Goal: Information Seeking & Learning: Find specific fact

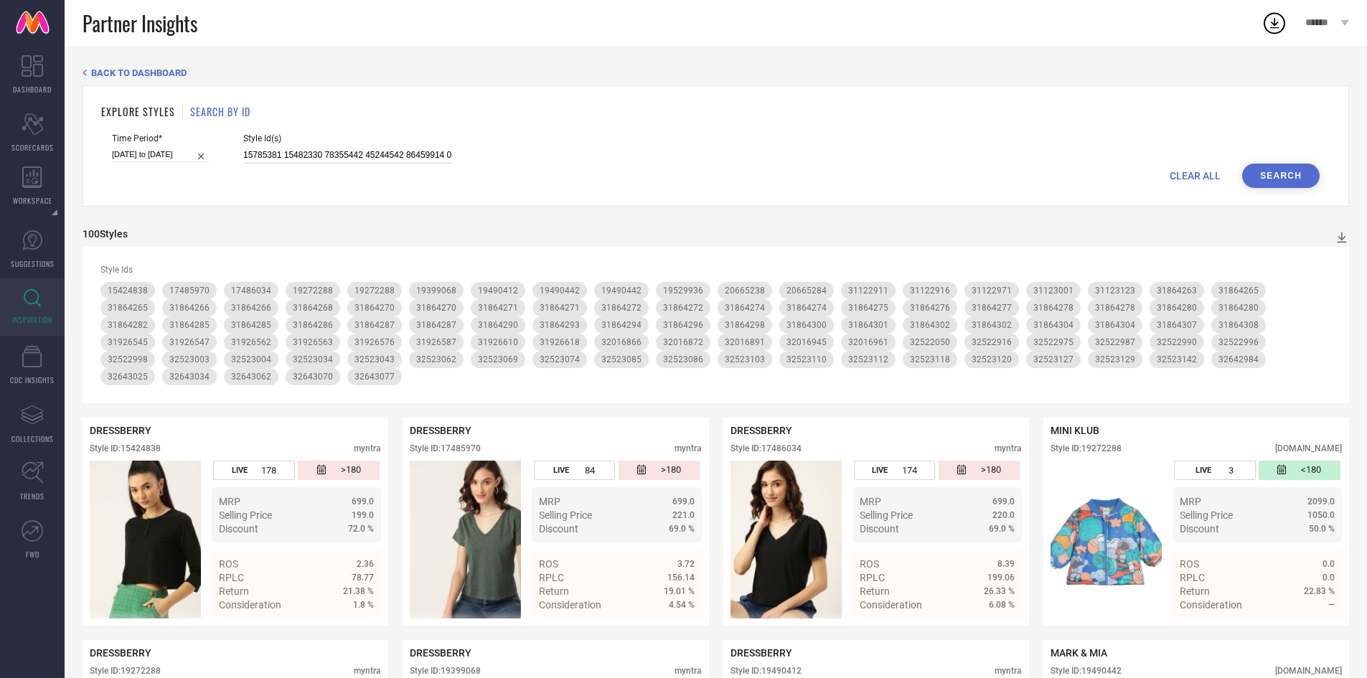
click at [352, 150] on input at bounding box center [347, 155] width 208 height 17
paste input "25981674 23886348 31123390 31123023 31123386 31123397 31123303 31123334 3112302…"
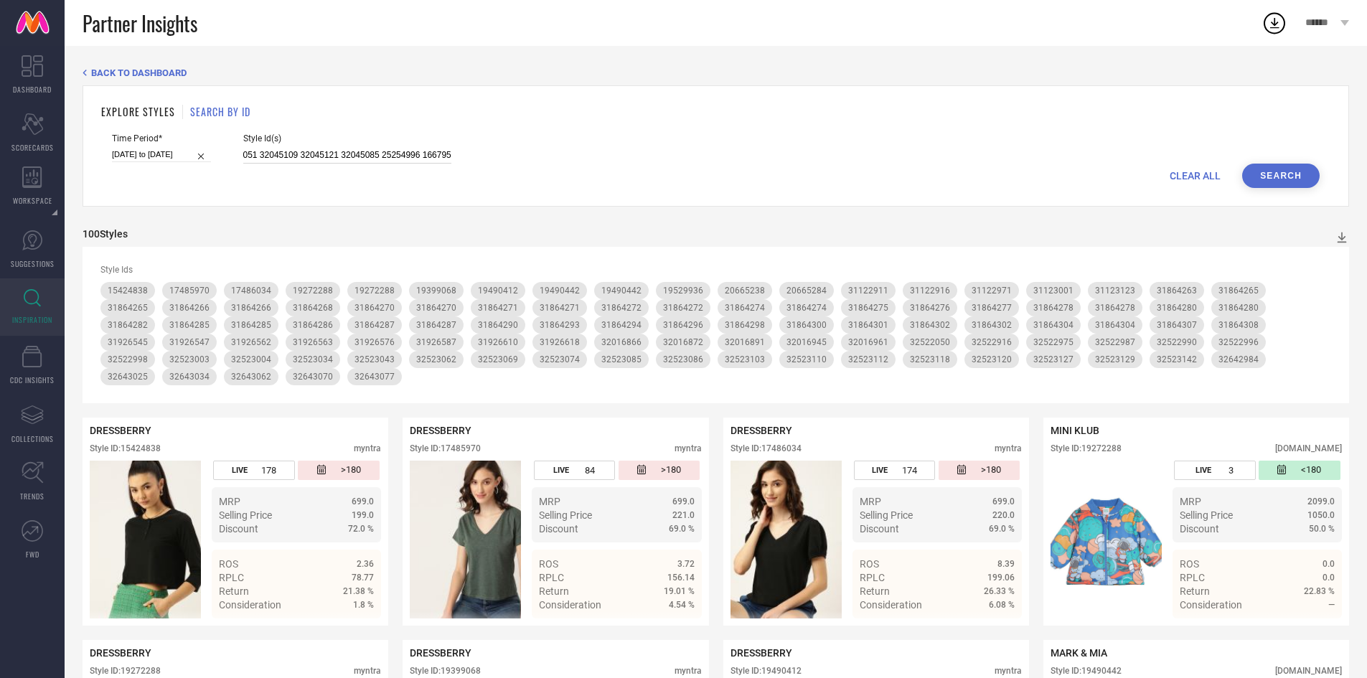
type input "25981674 23886348 31123390 31123023 31123386 31123397 31123303 31123334 3112302…"
click at [1291, 170] on button "Search" at bounding box center [1282, 176] width 78 height 24
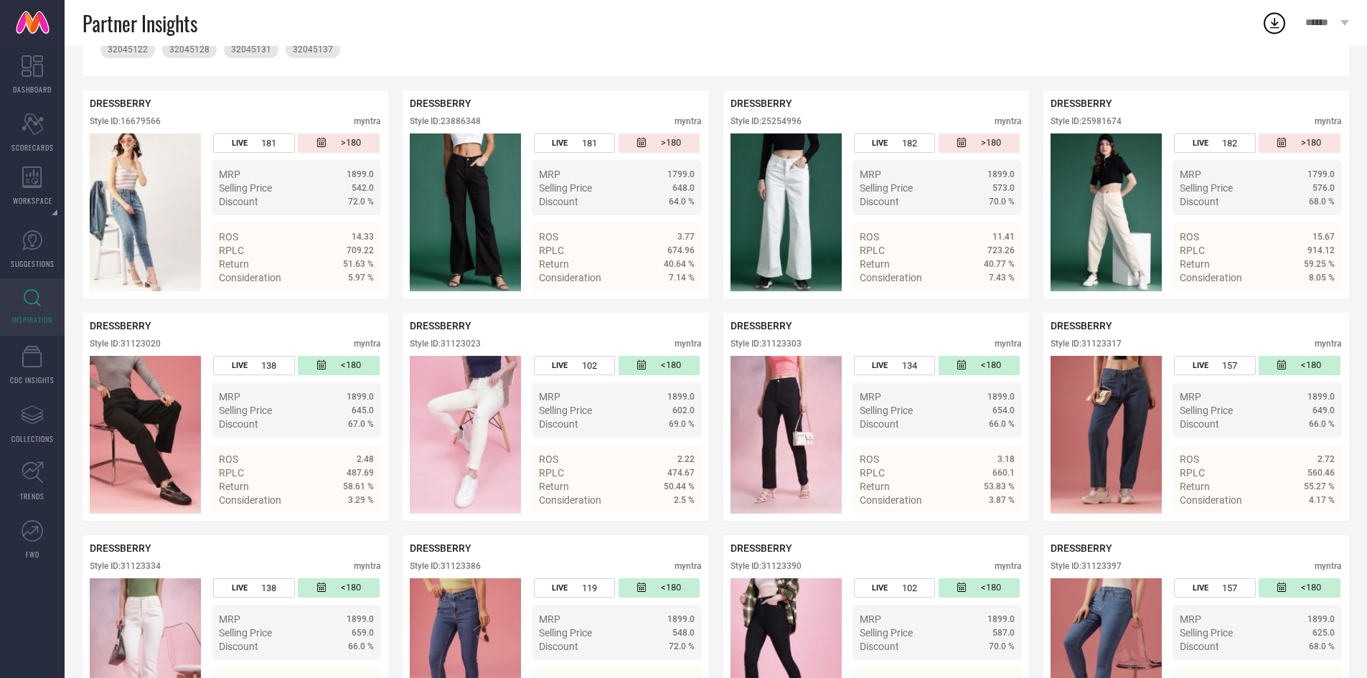
scroll to position [295, 0]
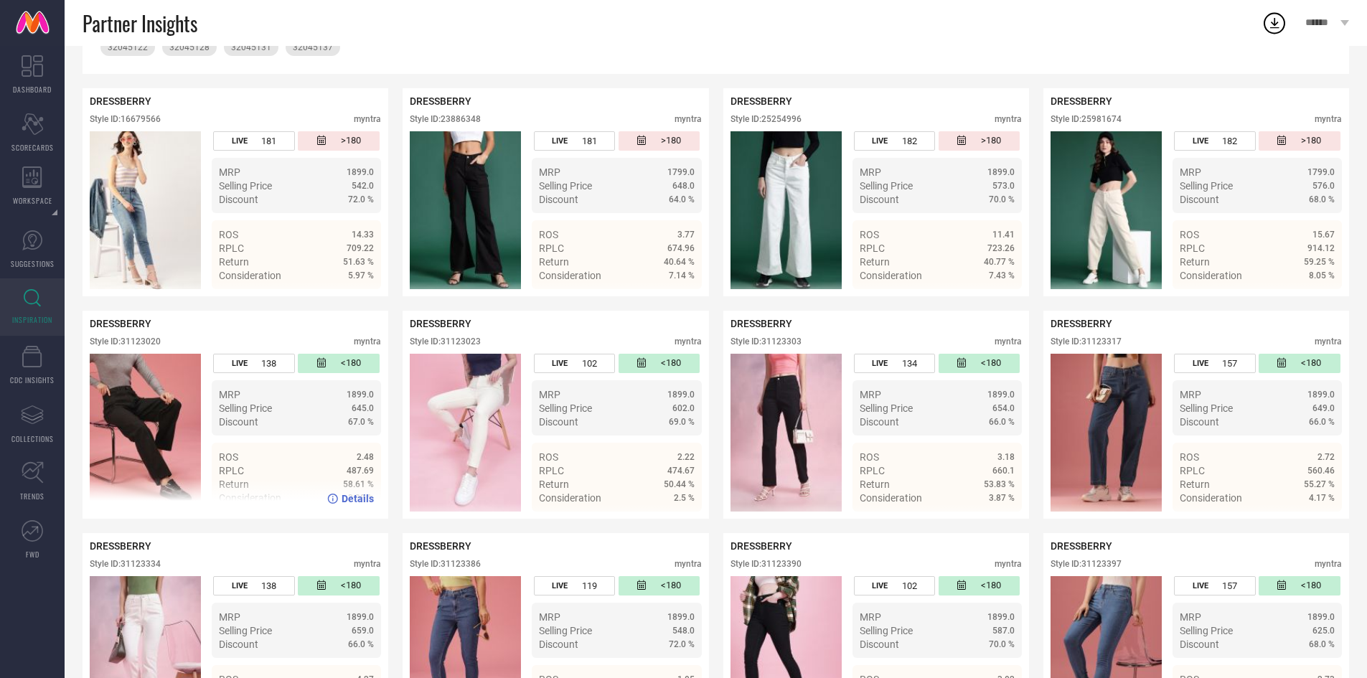
click at [138, 347] on div "Style ID: 31123020" at bounding box center [125, 342] width 71 height 10
copy div "31123020"
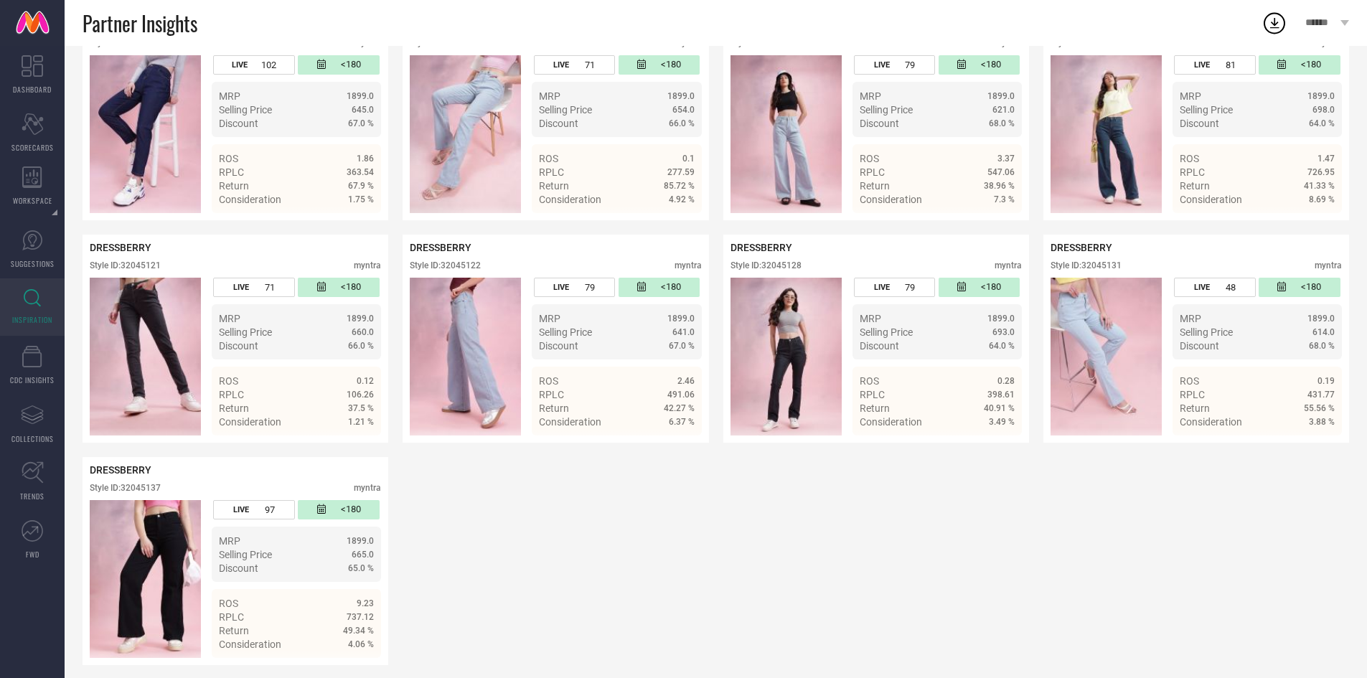
scroll to position [3265, 0]
click at [464, 277] on div "Style ID: 32045122 myntra" at bounding box center [555, 268] width 291 height 17
copy div "32045122"
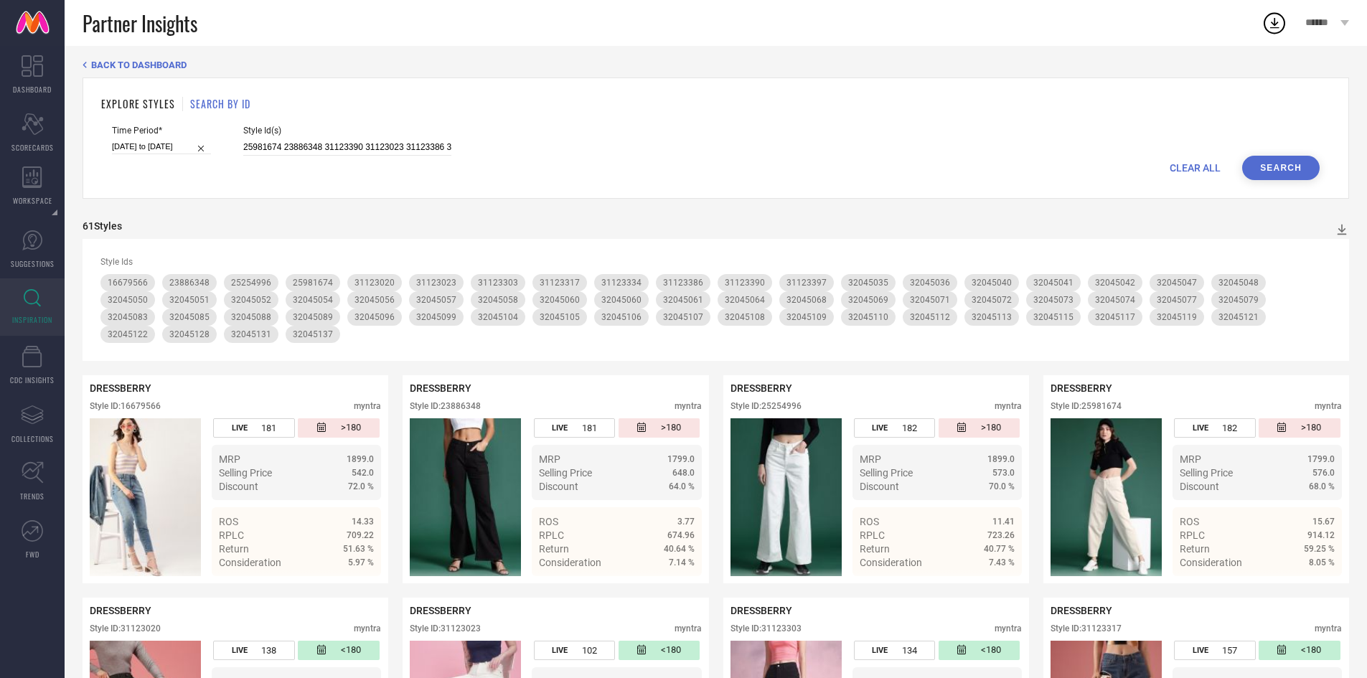
scroll to position [0, 0]
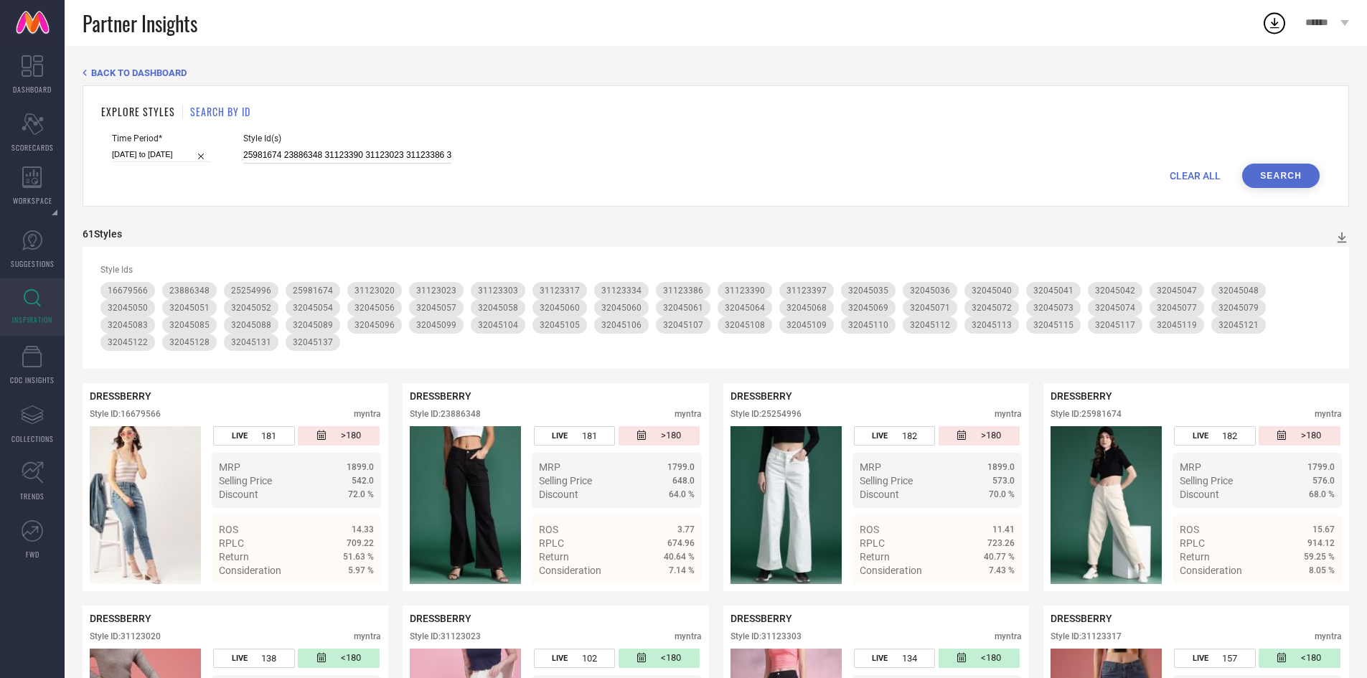
click at [376, 156] on input "25981674 23886348 31123390 31123023 31123386 31123397 31123303 31123334 3112302…" at bounding box center [347, 155] width 208 height 17
paste input "31123313 31123392 31123056 31123298 31123099 31123383 31123394 31123084 3112329…"
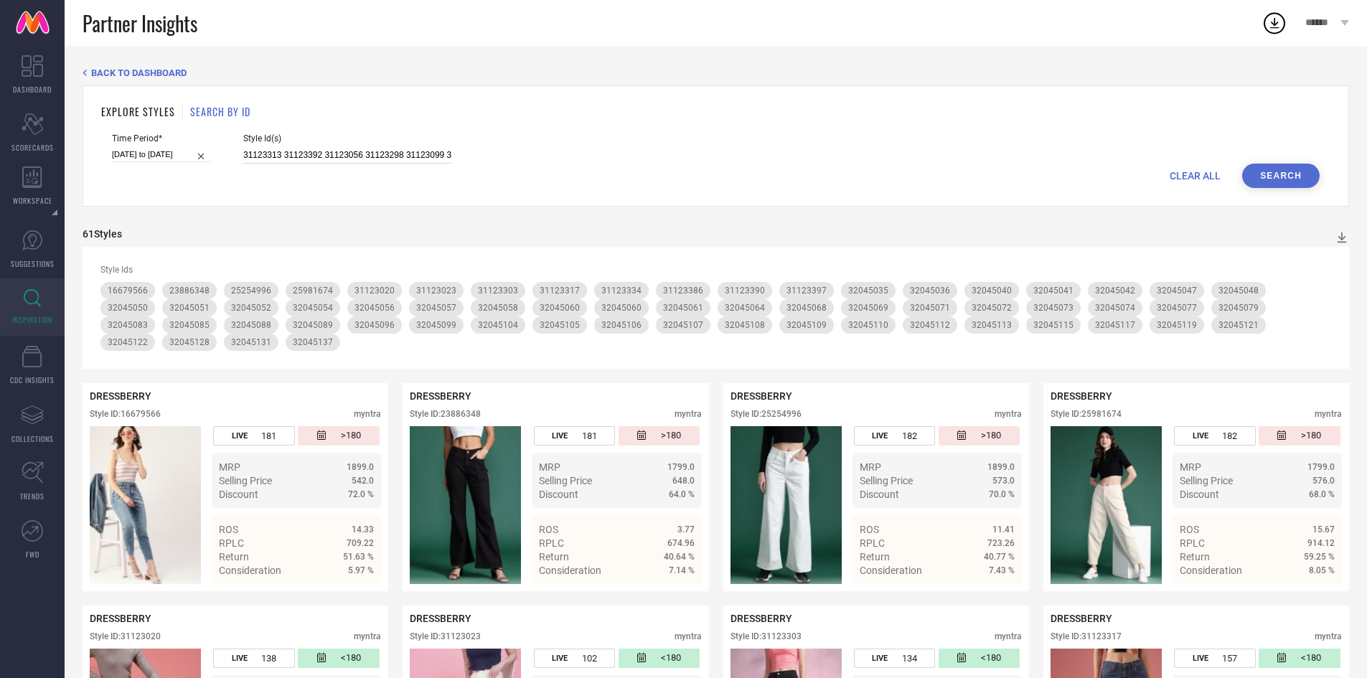
scroll to position [0, 2043]
type input "31123313 31123392 31123056 31123298 31123099 31123383 31123394 31123084 3112329…"
click at [1289, 175] on button "Search" at bounding box center [1282, 176] width 78 height 24
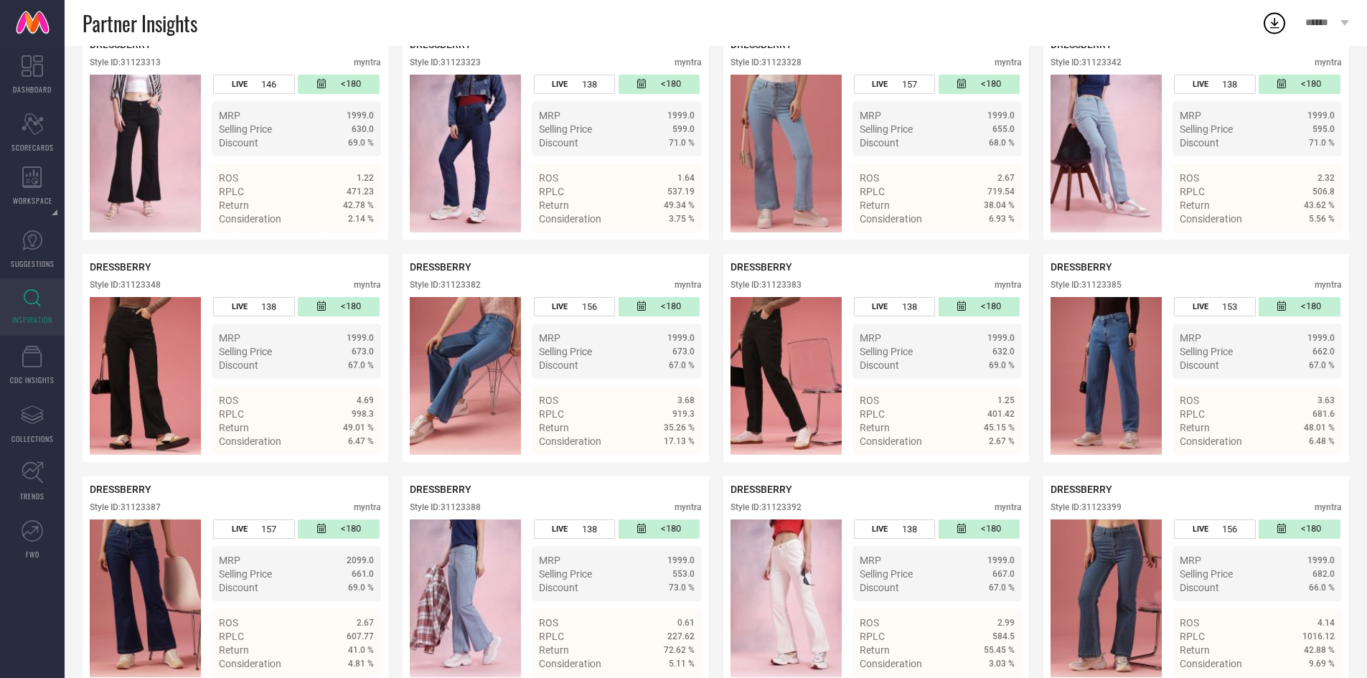
scroll to position [1893, 0]
click at [1105, 296] on div "Style ID: 31123385 myntra" at bounding box center [1196, 287] width 291 height 17
copy div "31123385"
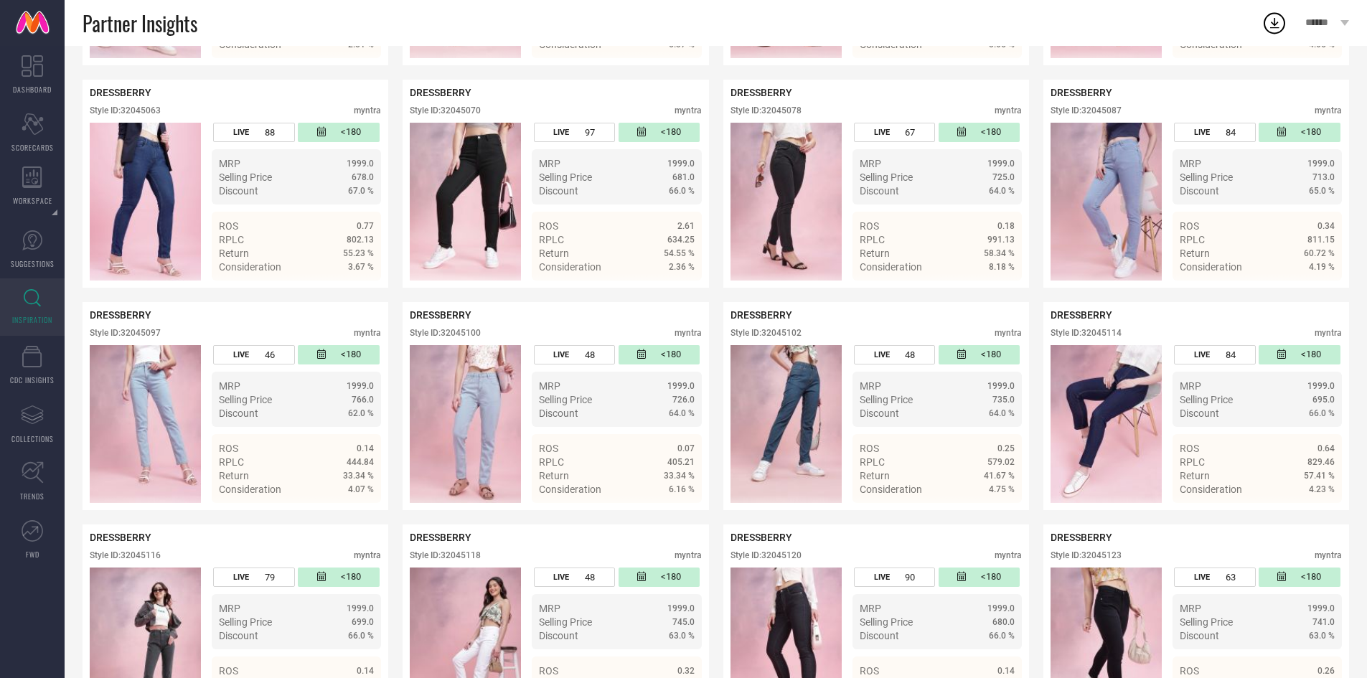
scroll to position [2821, 0]
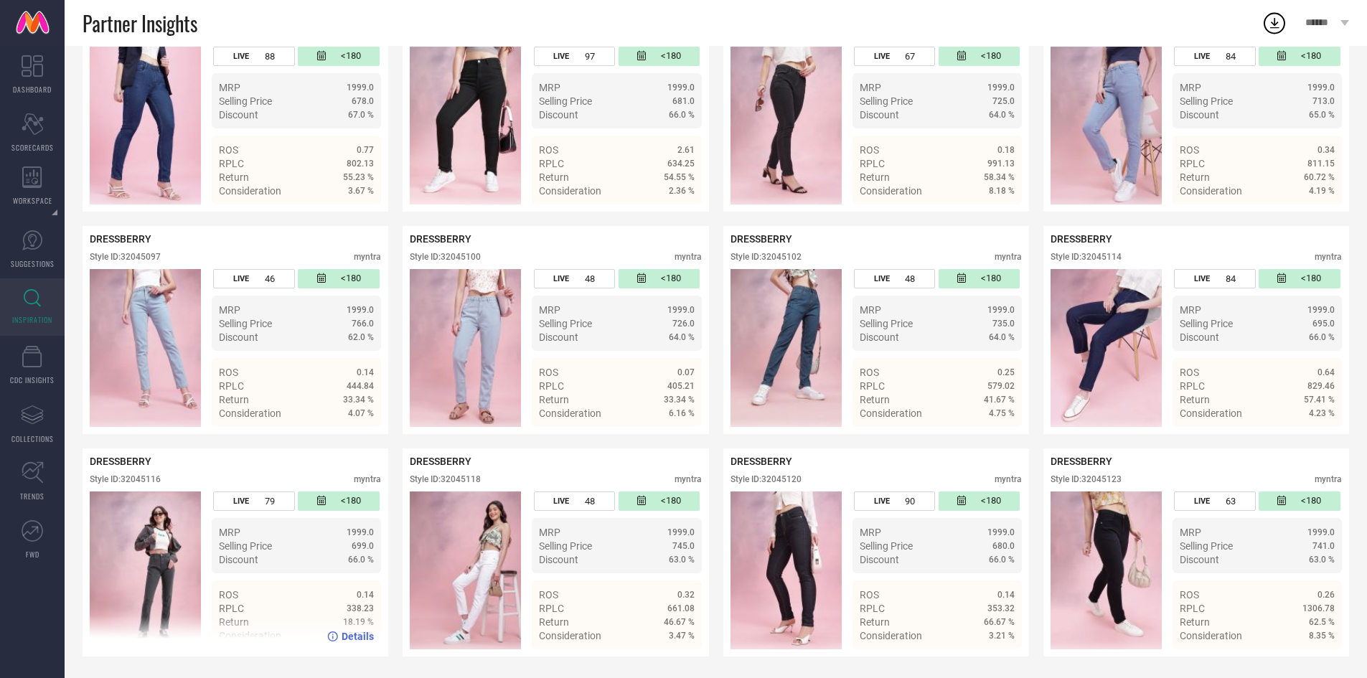
click at [144, 484] on div "Style ID: 32045116" at bounding box center [125, 479] width 71 height 10
copy div "32045116"
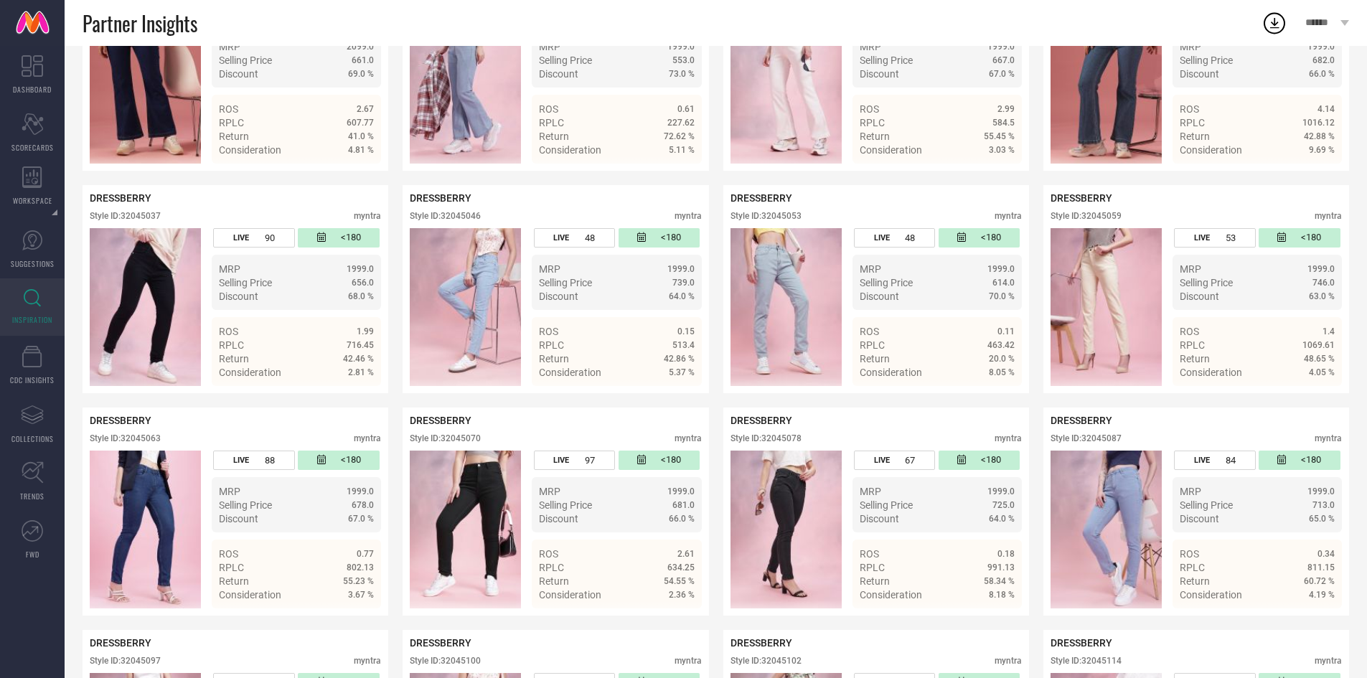
scroll to position [2254, 0]
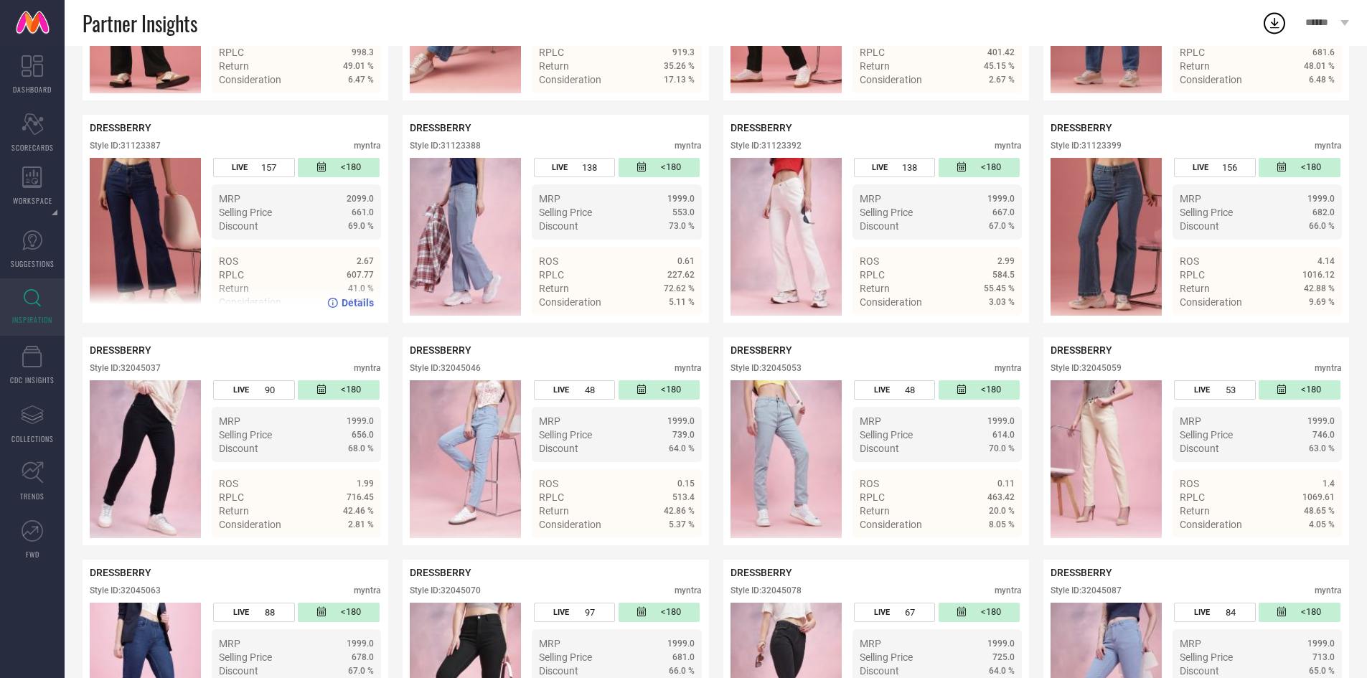
click at [133, 151] on div "Style ID: 31123387" at bounding box center [125, 146] width 71 height 10
copy div "31123387"
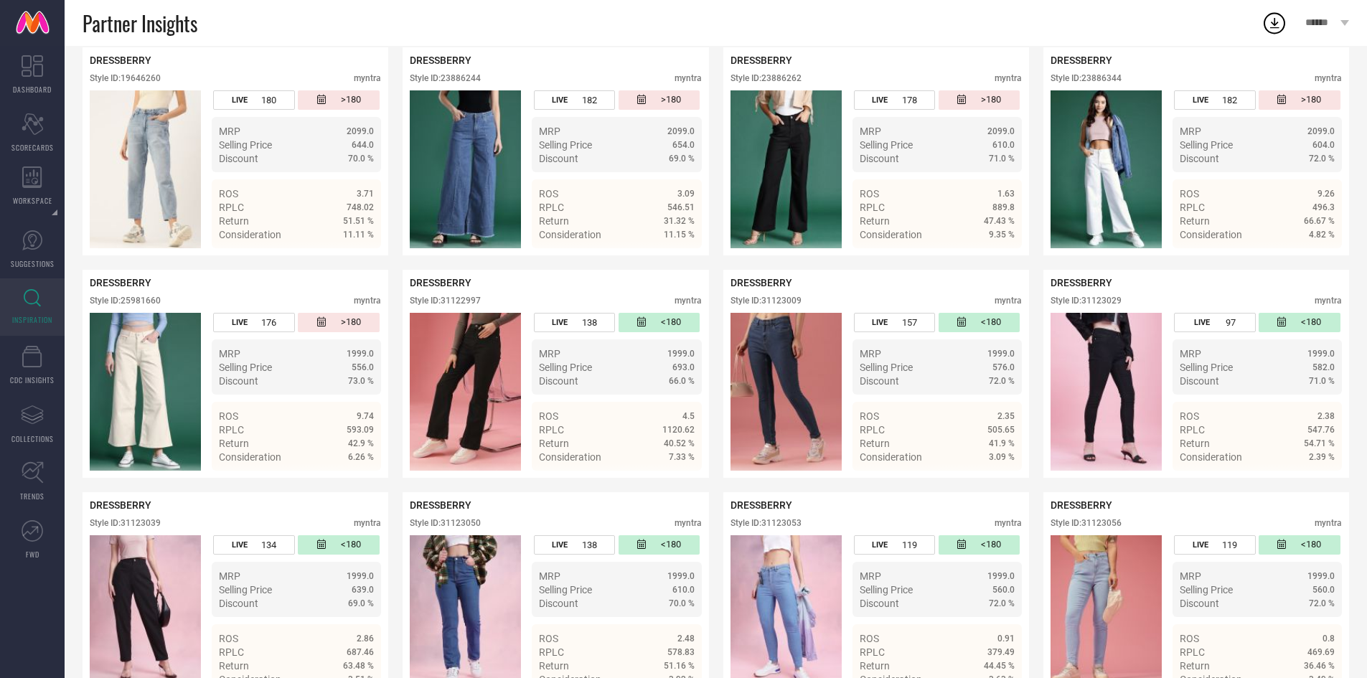
scroll to position [0, 0]
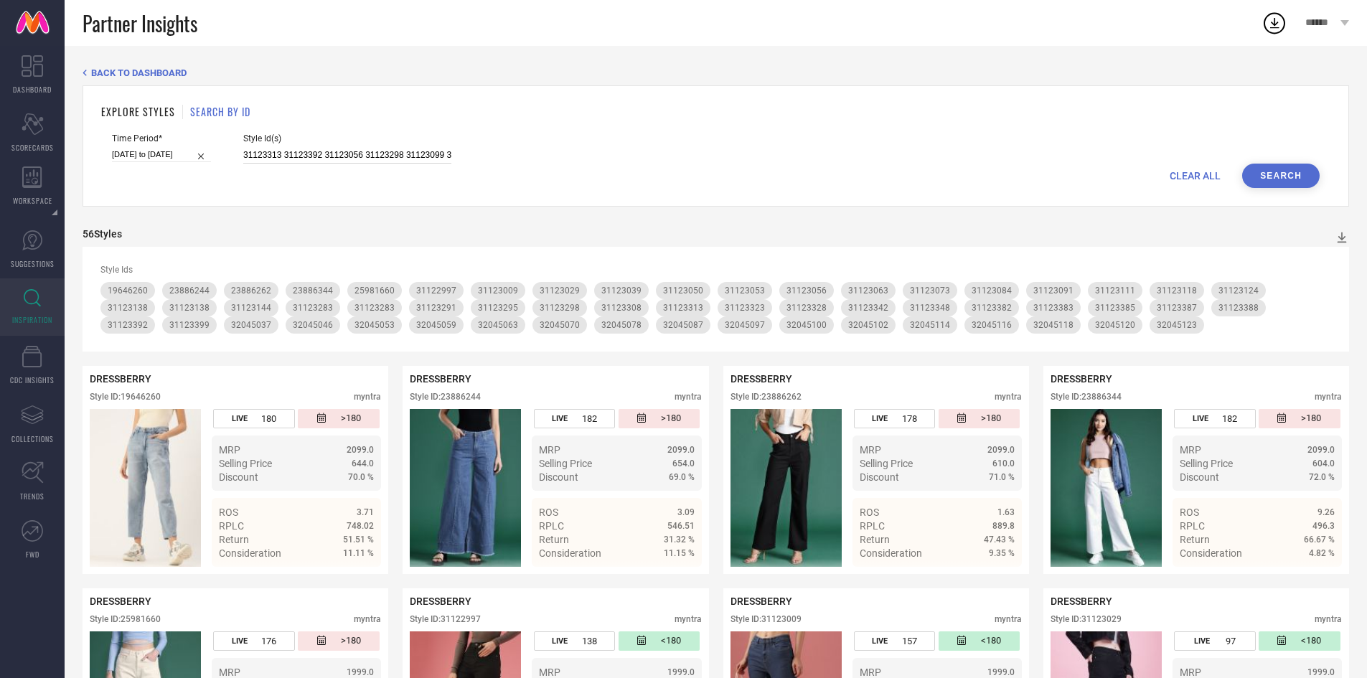
click at [317, 156] on input "31123313 31123392 31123056 31123298 31123099 31123383 31123394 31123084 3112329…" at bounding box center [347, 155] width 208 height 17
paste input "31123353 31123006 31123032 31123013 31123025 31123358 31123043 31123018 3112310…"
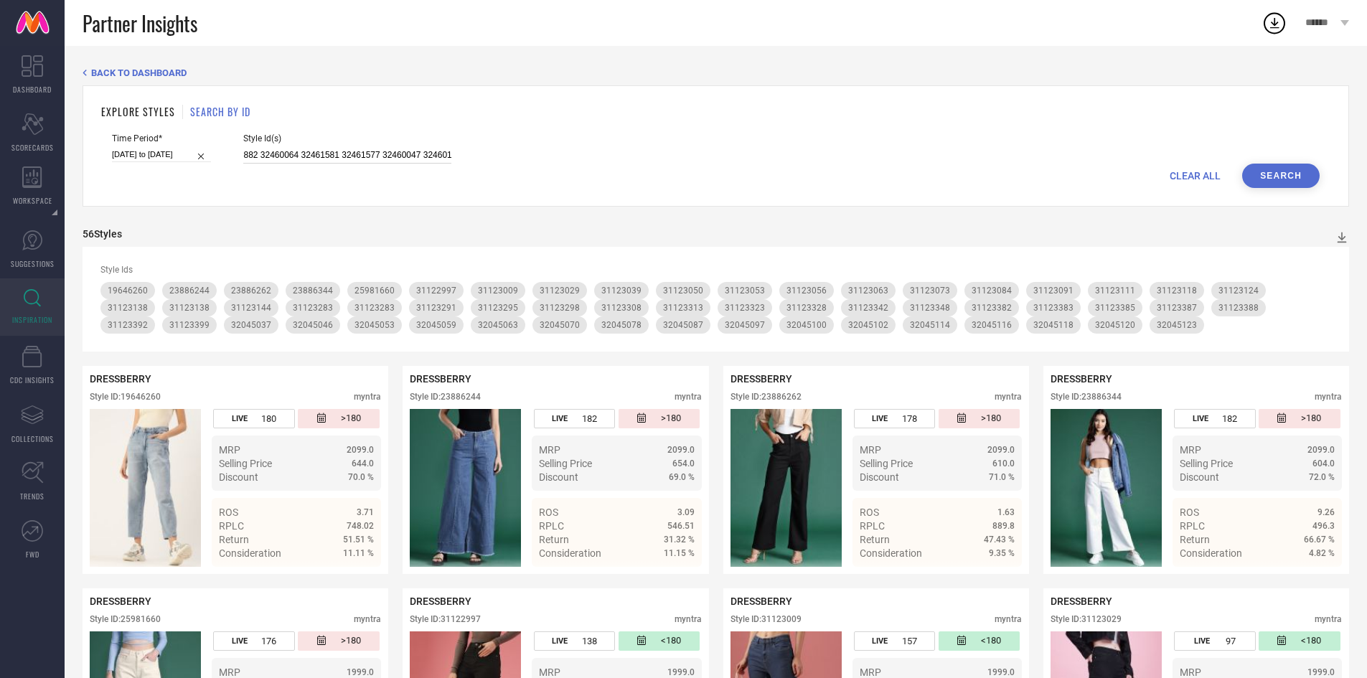
type input "31123353 31123006 31123032 31123013 31123025 31123358 31123043 31123018 3112310…"
click at [1289, 174] on button "Search" at bounding box center [1282, 176] width 78 height 24
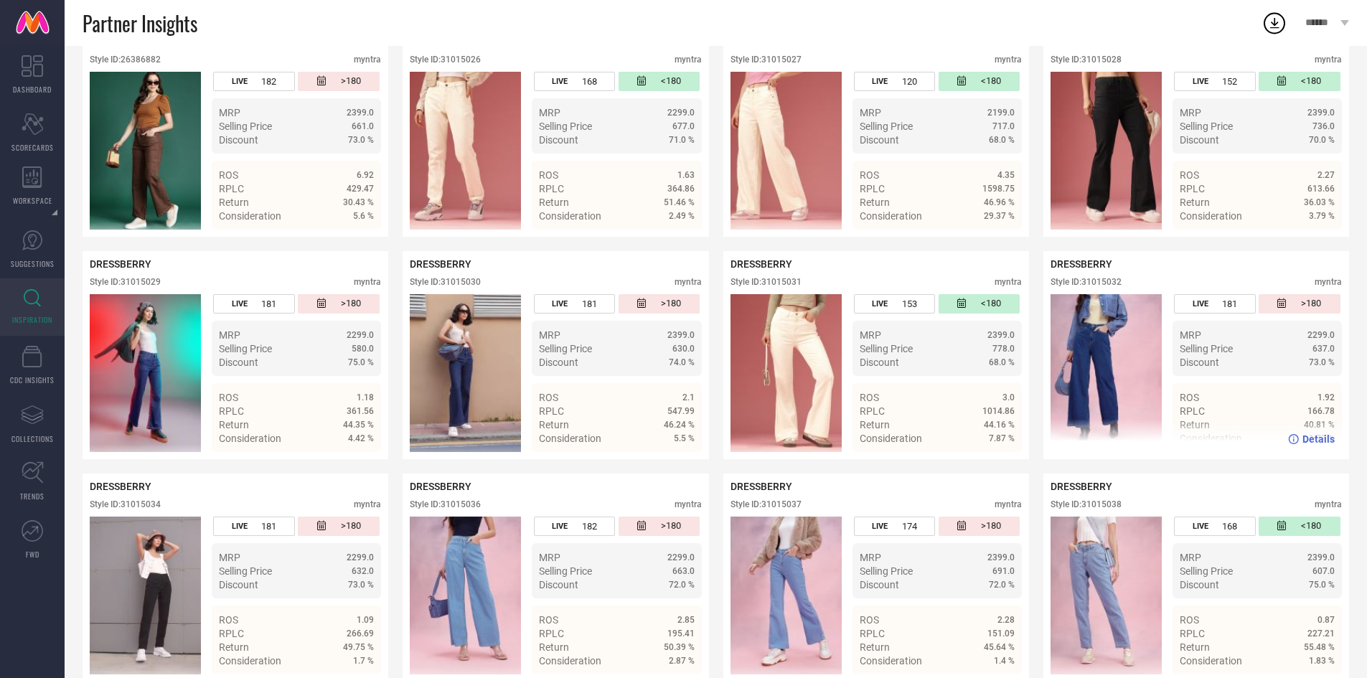
scroll to position [421, 0]
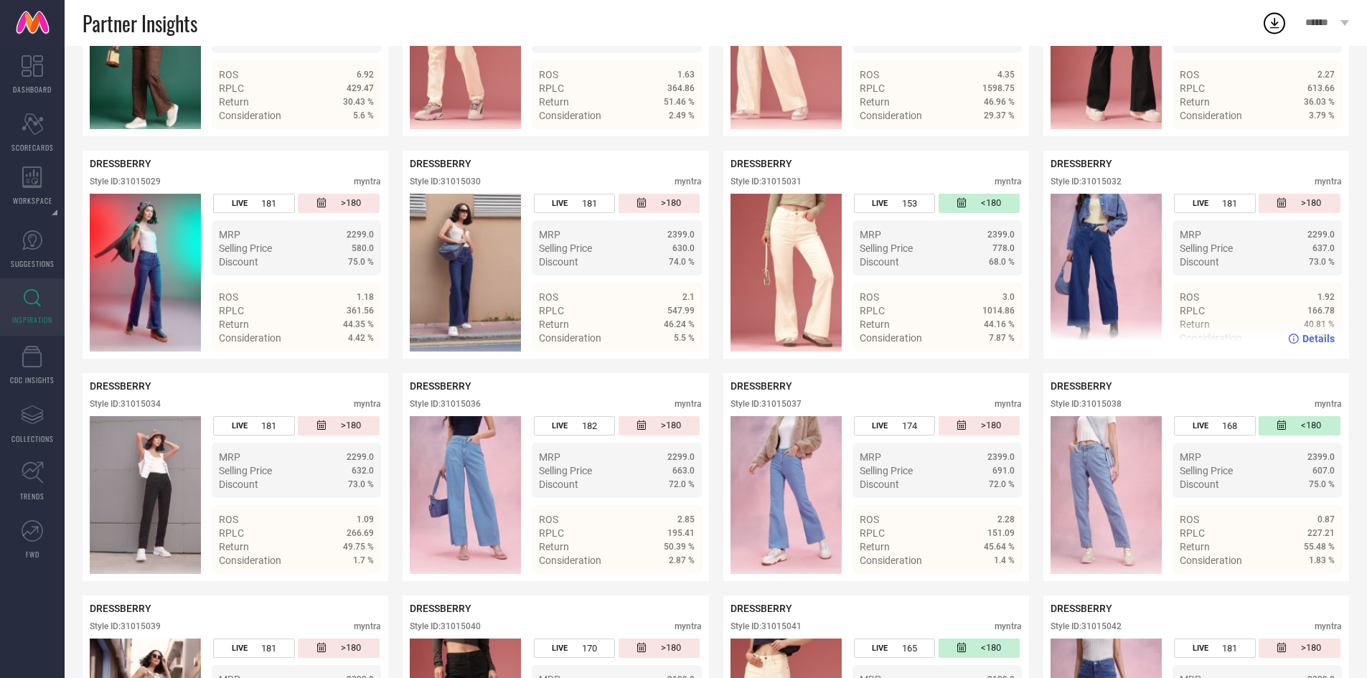
click at [1111, 180] on div "Style ID: 31015032" at bounding box center [1086, 182] width 71 height 10
copy div "31015032"
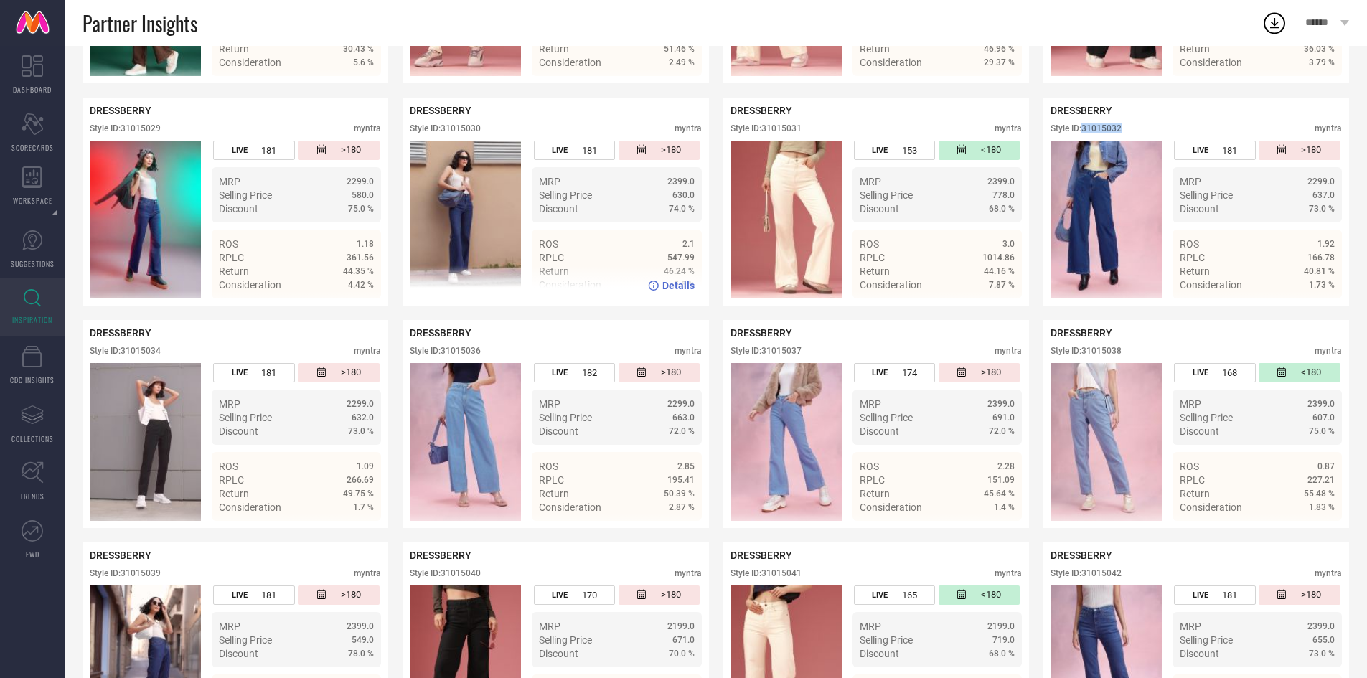
scroll to position [482, 0]
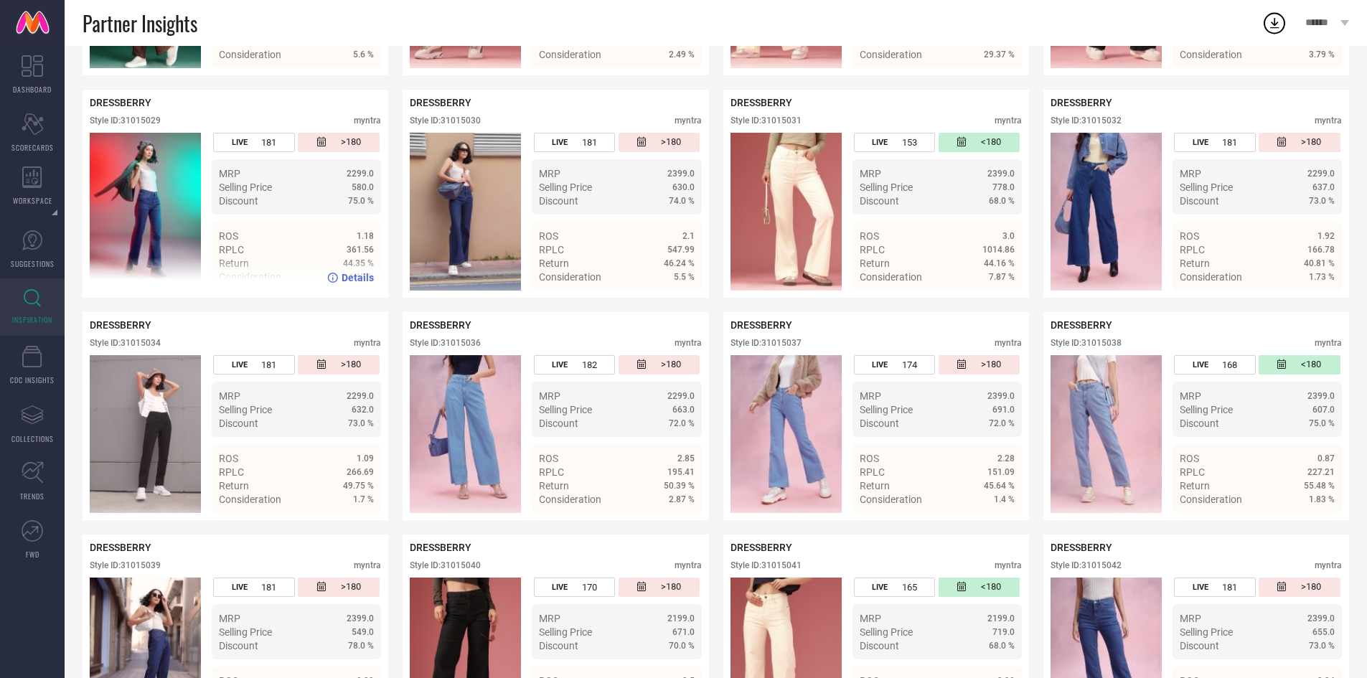
click at [155, 126] on div "Style ID: 31015029" at bounding box center [125, 121] width 71 height 10
copy div "31015029"
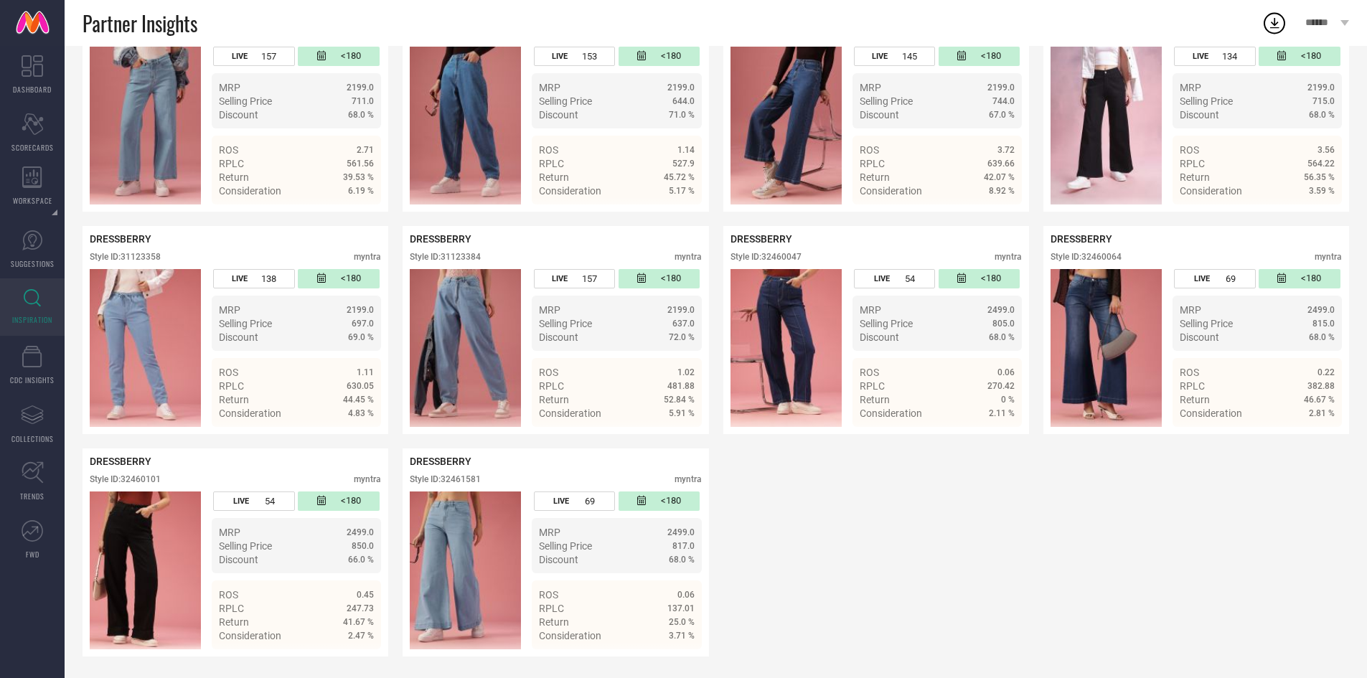
scroll to position [1875, 0]
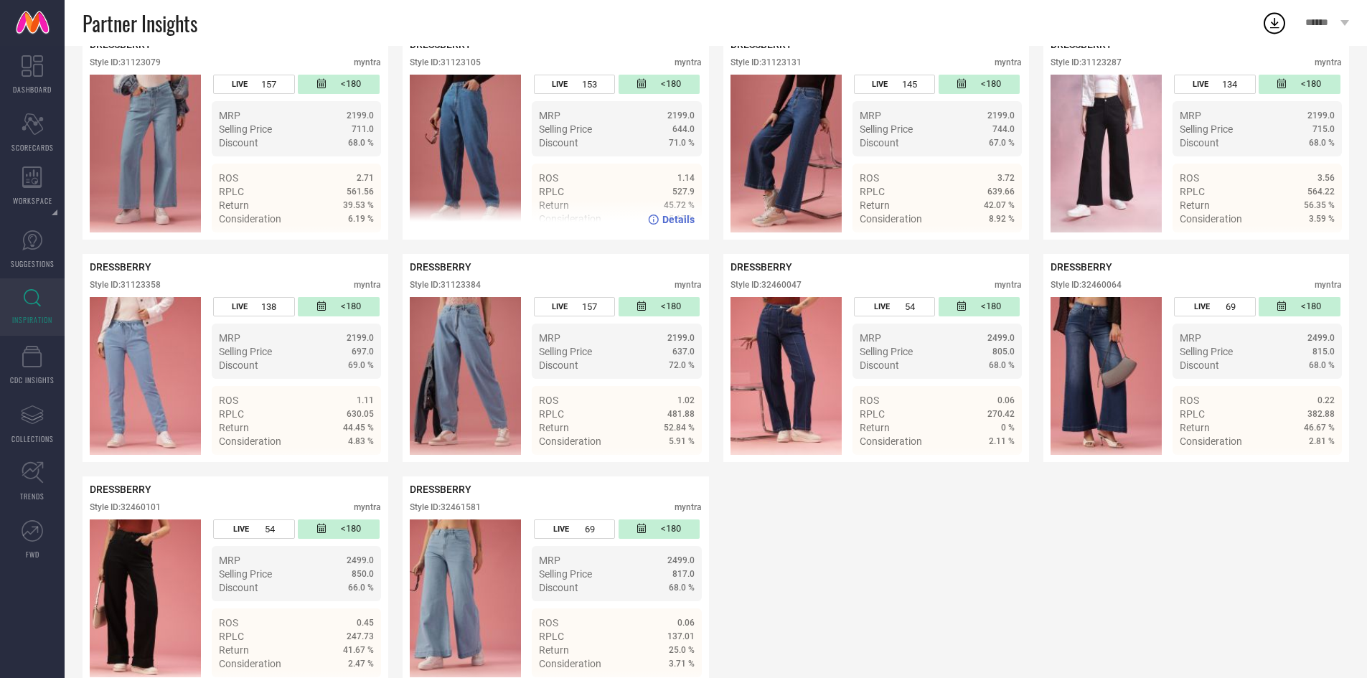
click at [470, 67] on div "Style ID: 31123105" at bounding box center [445, 62] width 71 height 10
copy div "31123105"
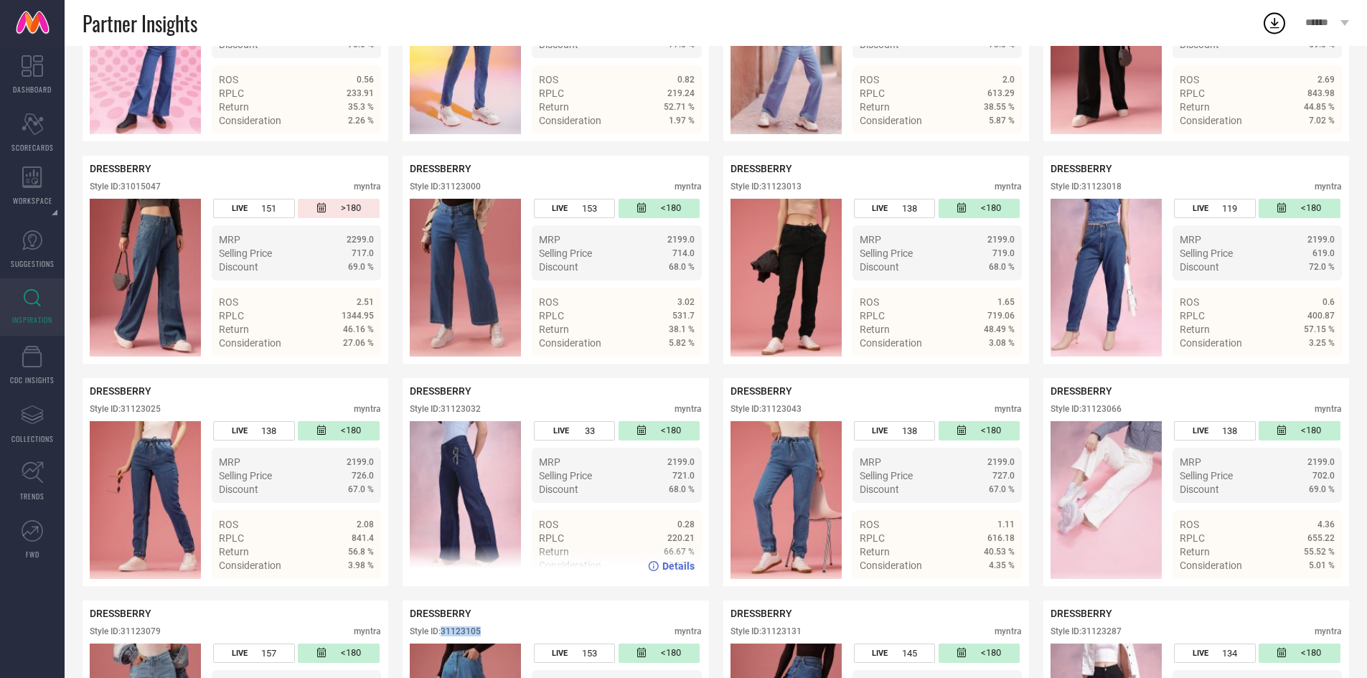
scroll to position [1305, 0]
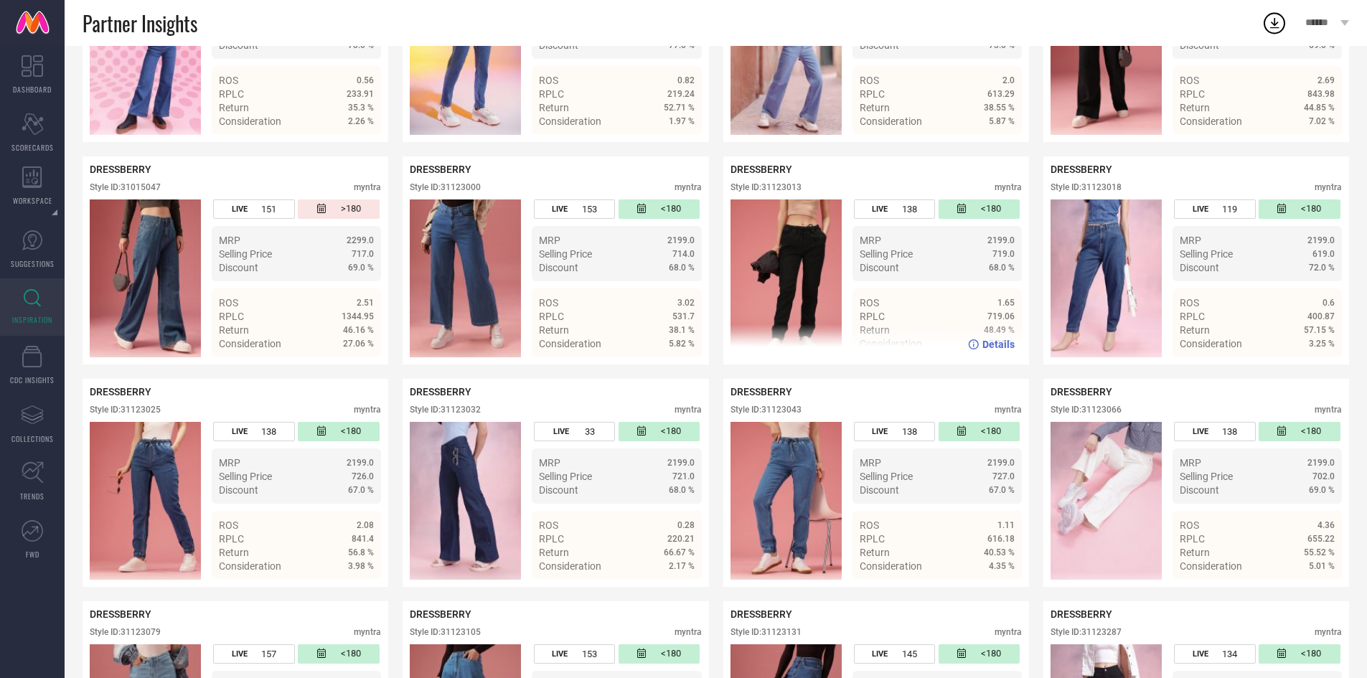
click at [787, 192] on div "Style ID: 31123013" at bounding box center [766, 187] width 71 height 10
copy div "31123013"
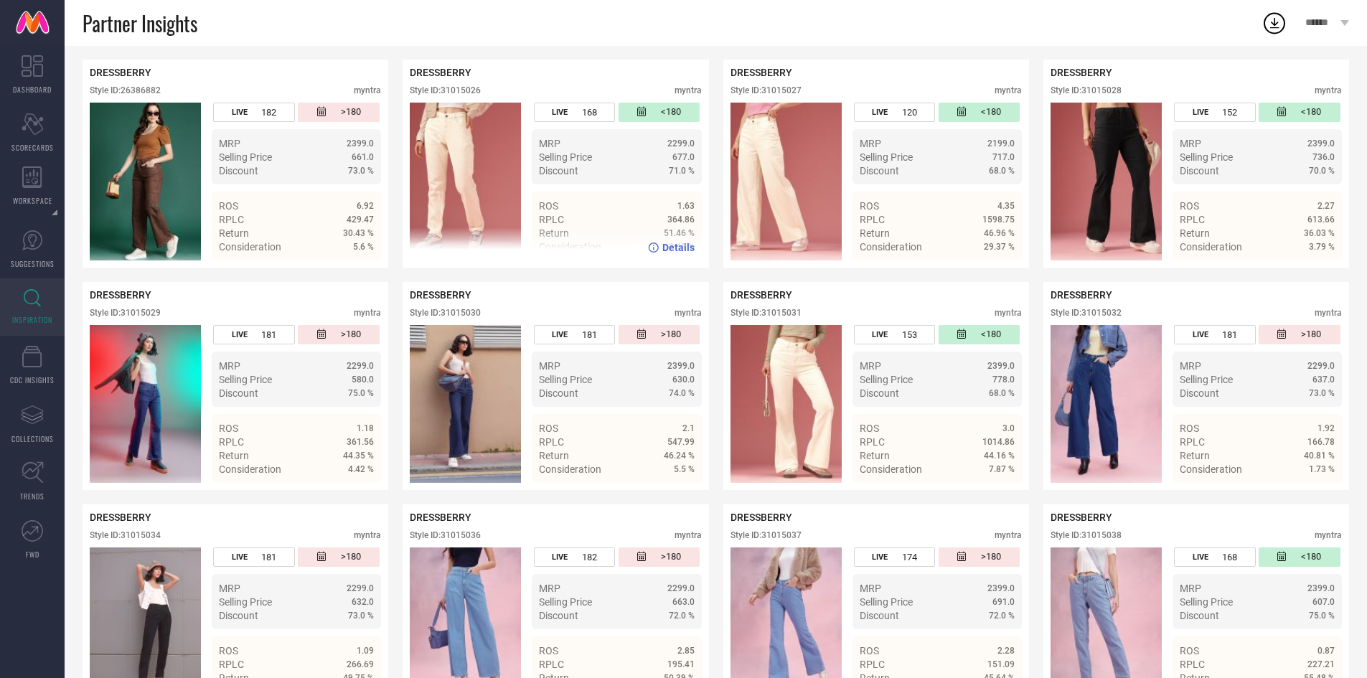
scroll to position [289, 0]
click at [464, 93] on div "Style ID: 31015026" at bounding box center [445, 91] width 71 height 10
copy div "31015026"
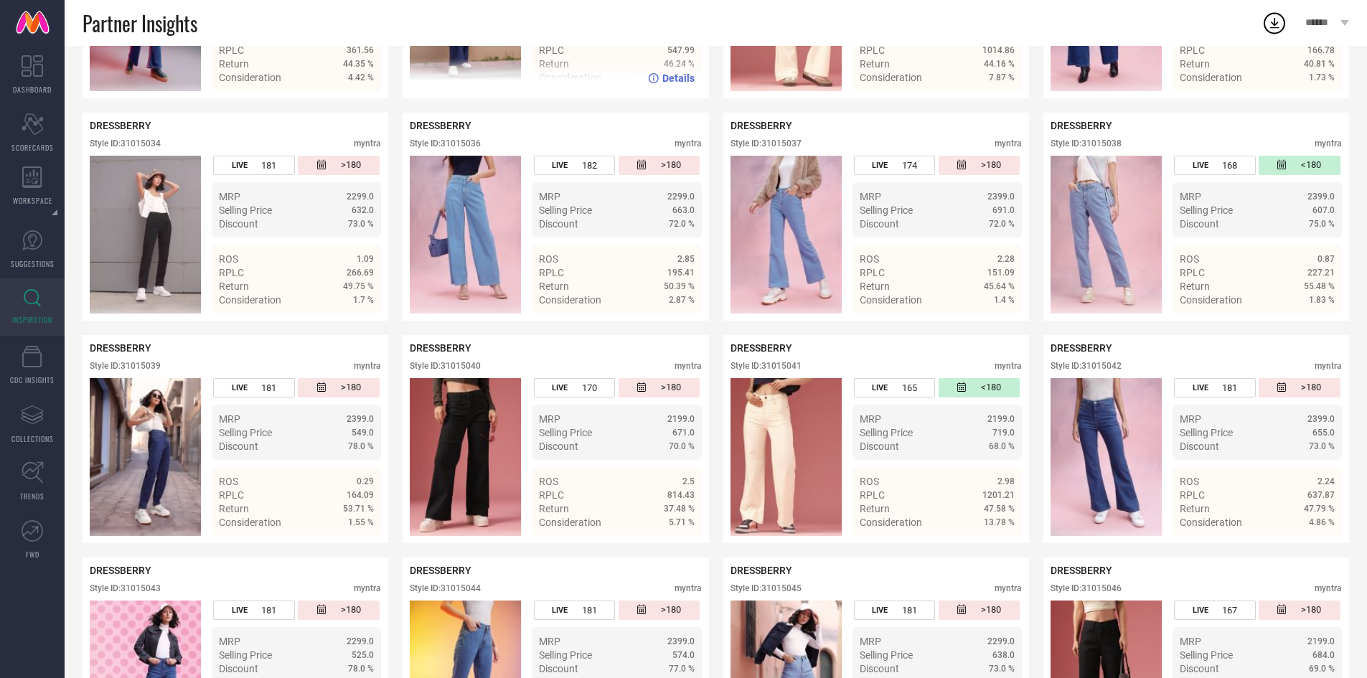
scroll to position [682, 0]
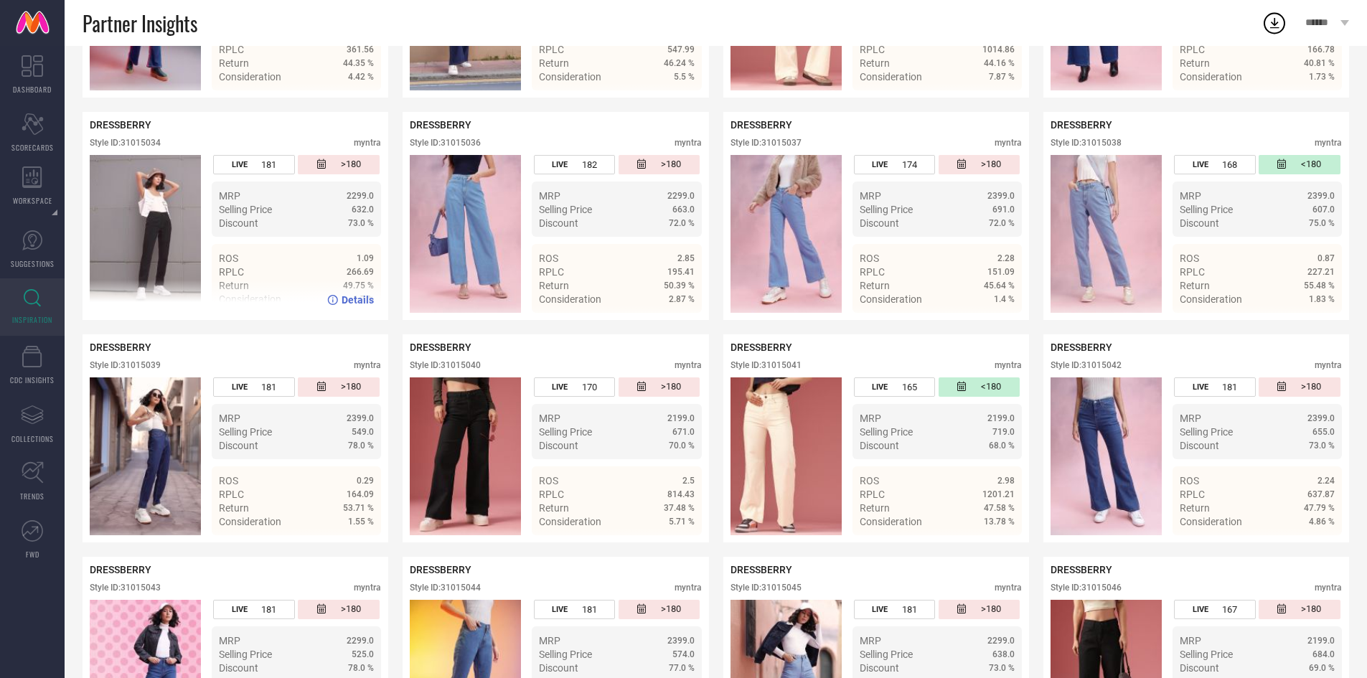
click at [159, 144] on div "Style ID: 31015034" at bounding box center [125, 143] width 71 height 10
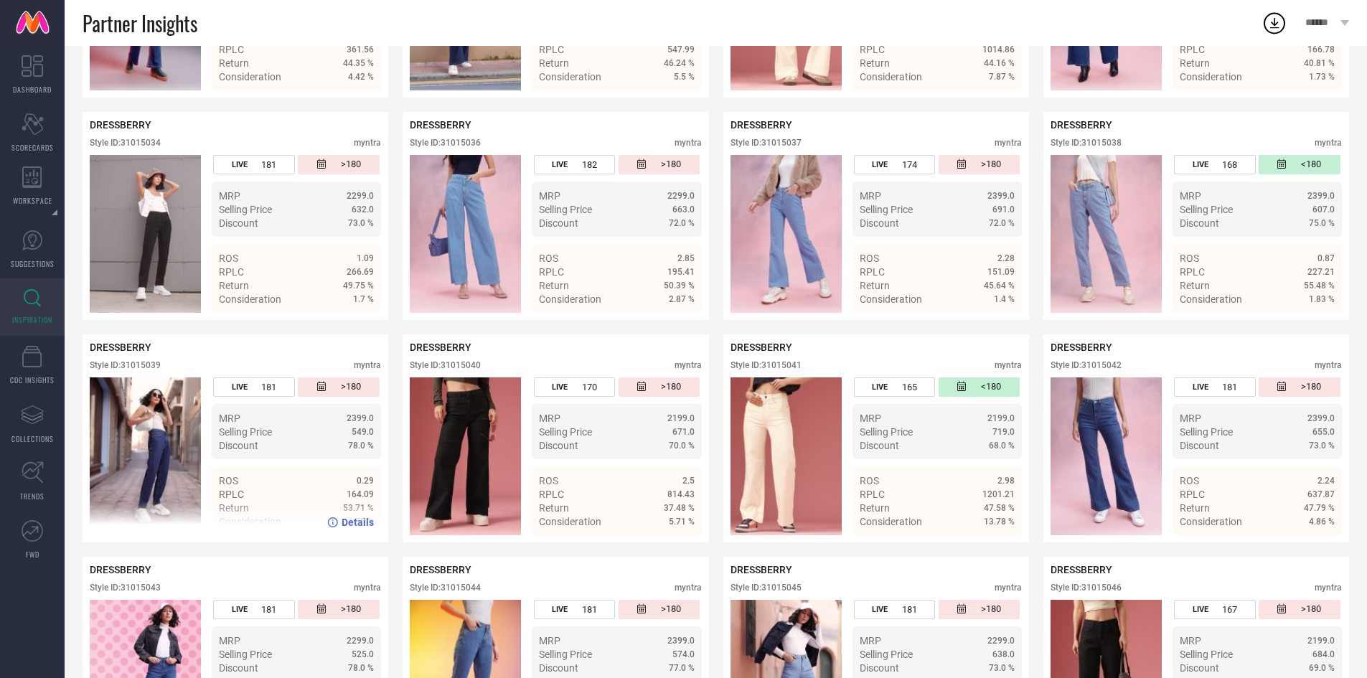
click at [140, 365] on div "Style ID: 31015039" at bounding box center [125, 365] width 71 height 10
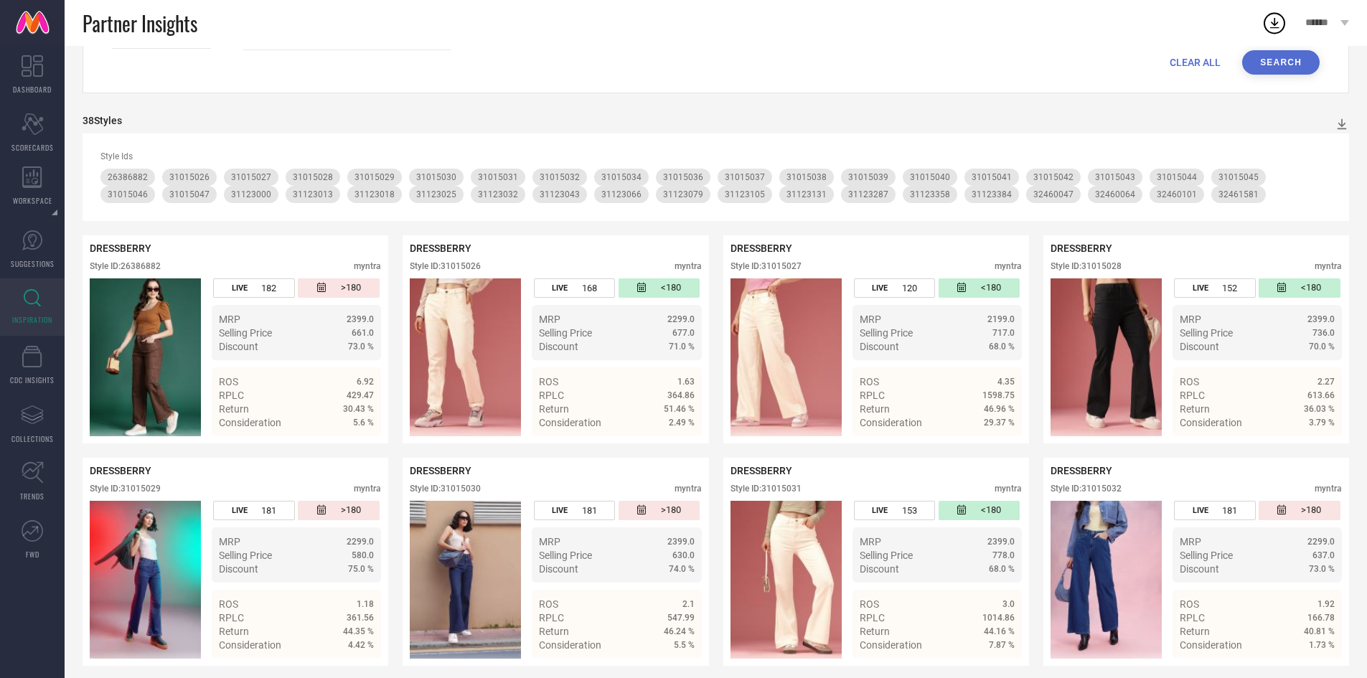
scroll to position [0, 0]
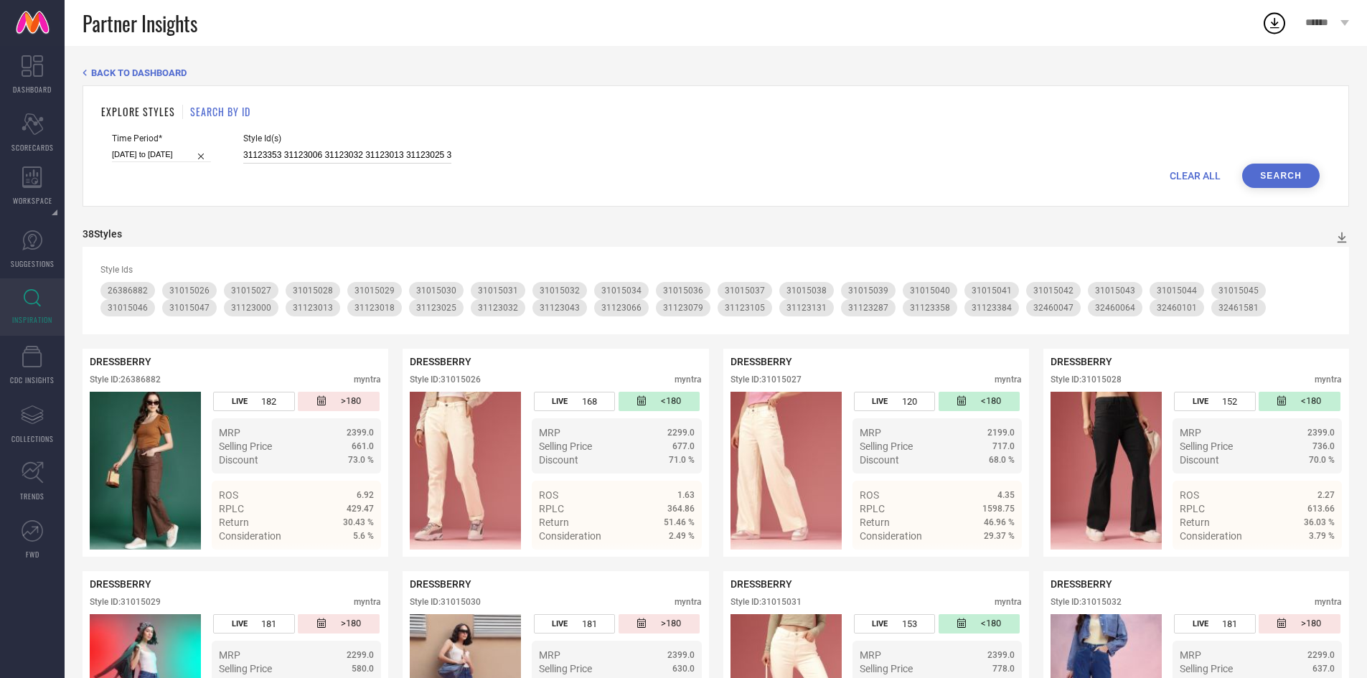
click at [382, 156] on input "31123353 31123006 31123032 31123013 31123025 31123358 31123043 31123018 3112310…" at bounding box center [347, 155] width 208 height 17
paste input "32460113 32461579 32460054 32460016 32460347 32460070 32460118 32460327 3246158…"
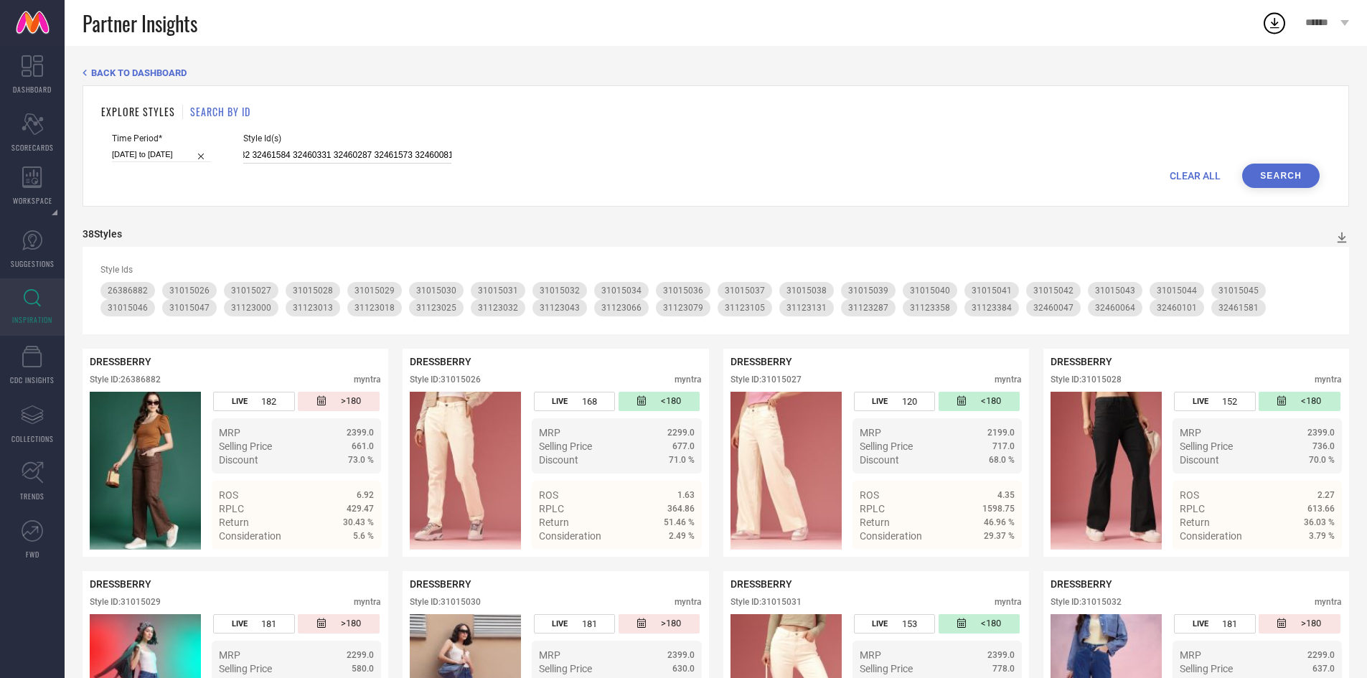
type input "32460113 32461579 32460054 32460016 32460347 32460070 32460118 32460327 3246158…"
click at [1308, 172] on button "Search" at bounding box center [1282, 176] width 78 height 24
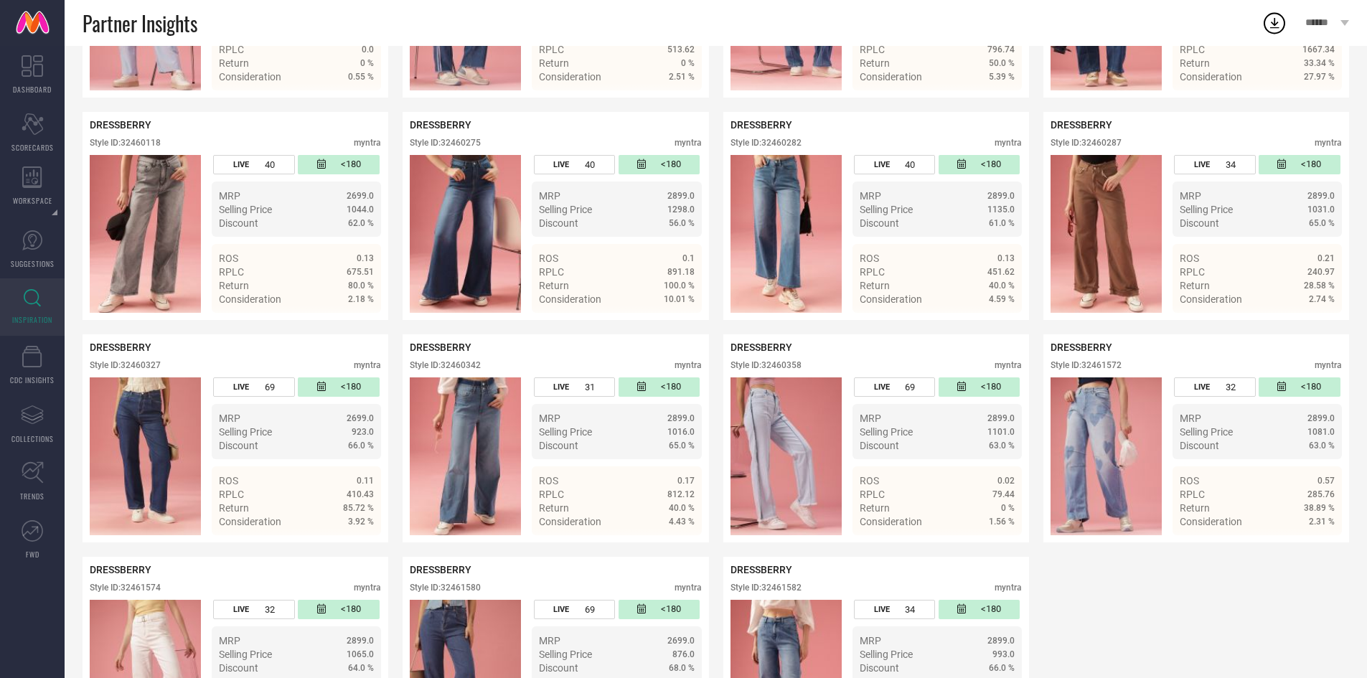
scroll to position [664, 0]
click at [459, 377] on div "Style ID: 32460342 myntra" at bounding box center [555, 369] width 291 height 17
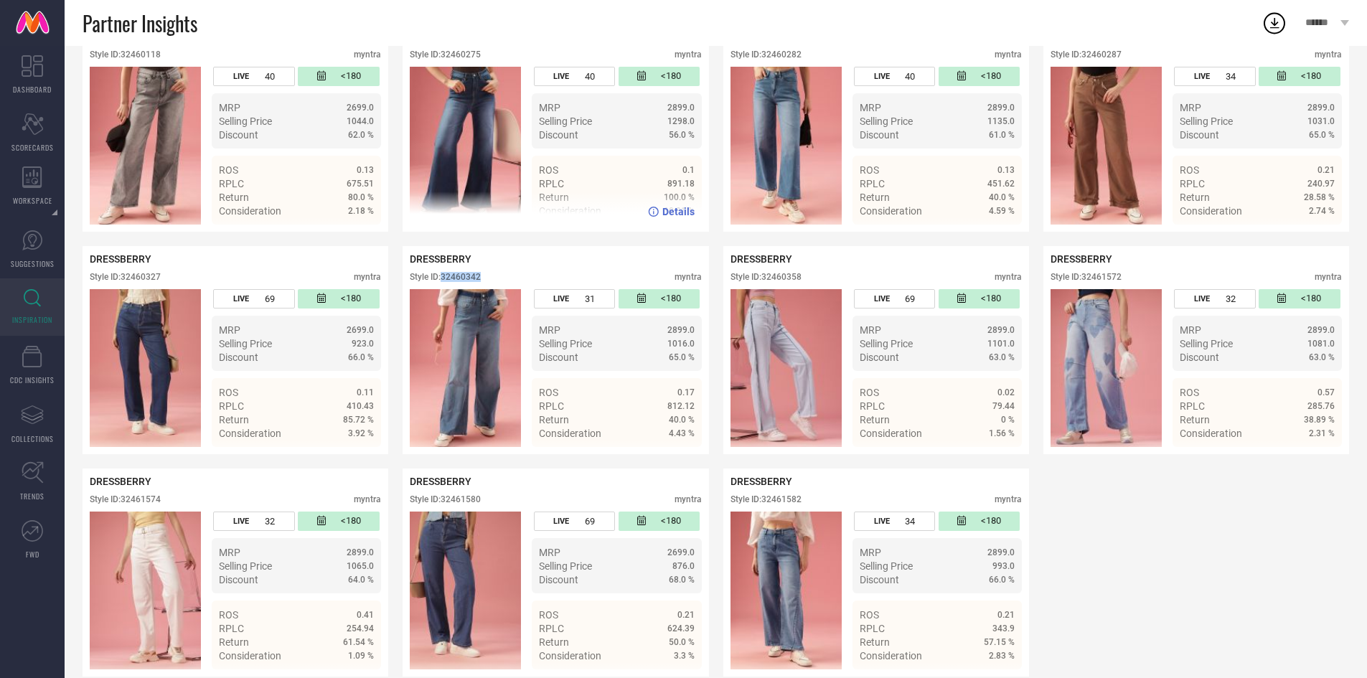
scroll to position [757, 0]
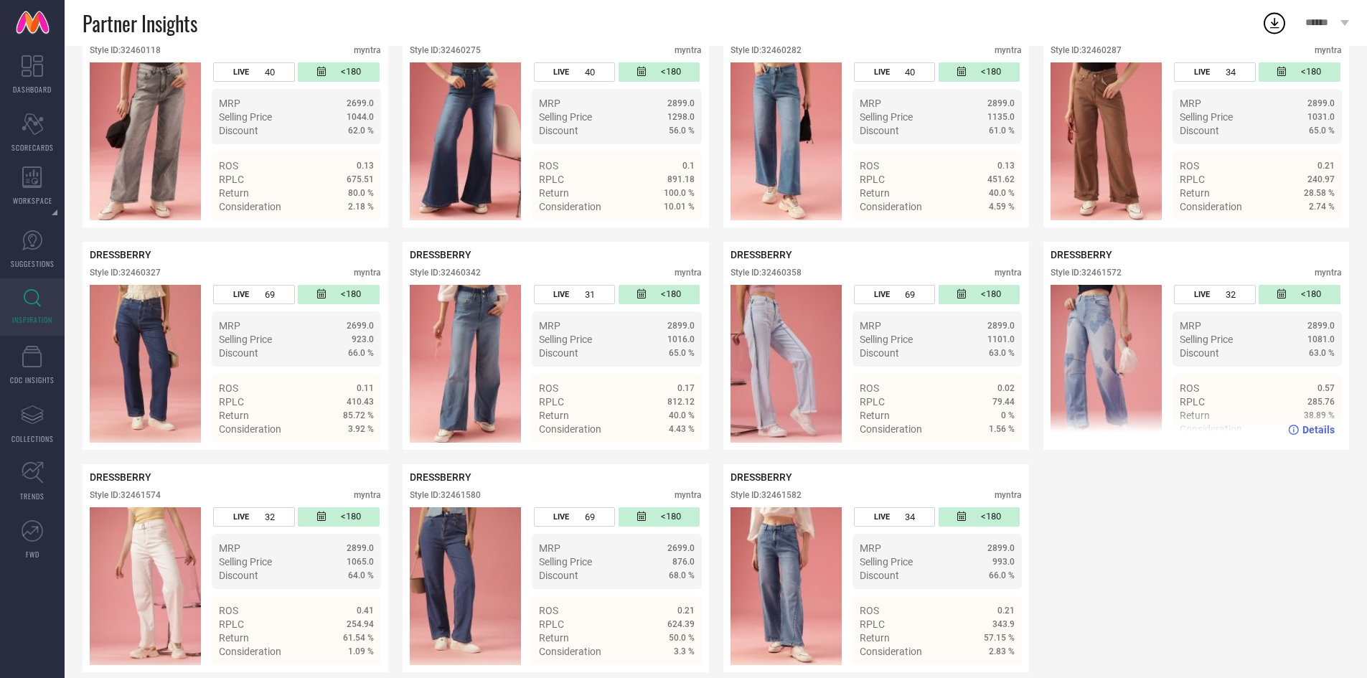
click at [1095, 274] on div "Style ID: 32461572" at bounding box center [1086, 273] width 71 height 10
